Goal: Navigation & Orientation: Find specific page/section

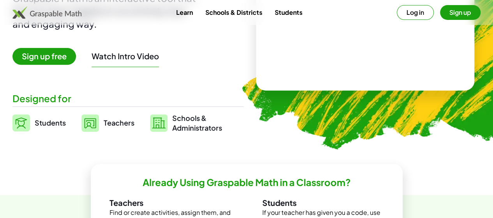
scroll to position [124, 0]
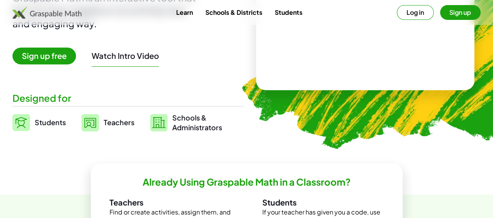
click at [135, 121] on span "Teachers" at bounding box center [119, 122] width 31 height 9
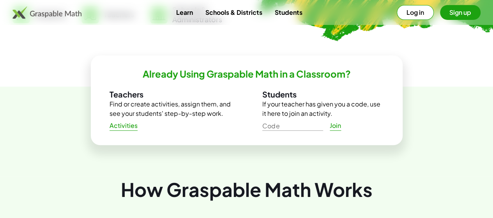
scroll to position [232, 0]
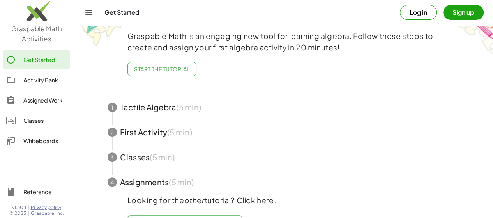
scroll to position [67, 0]
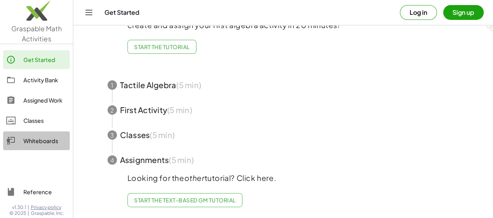
click at [50, 142] on div "Whiteboards" at bounding box center [44, 140] width 43 height 9
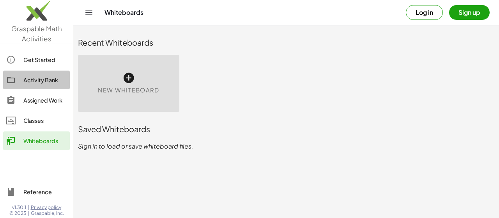
click at [43, 80] on div "Activity Bank" at bounding box center [44, 79] width 43 height 9
